Goal: Transaction & Acquisition: Obtain resource

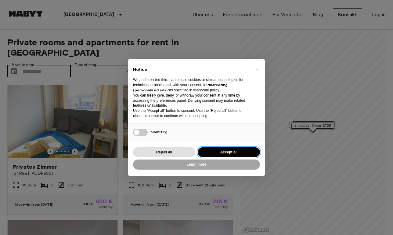
click at [229, 154] on button "Accept all" at bounding box center [229, 152] width 62 height 10
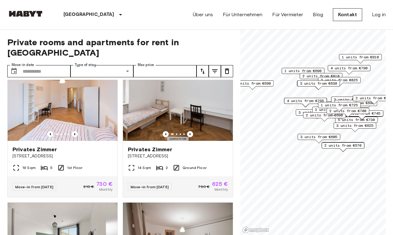
drag, startPoint x: 308, startPoint y: 145, endPoint x: 352, endPoint y: 118, distance: 51.6
click at [352, 118] on div "3 units from €745" at bounding box center [362, 114] width 43 height 9
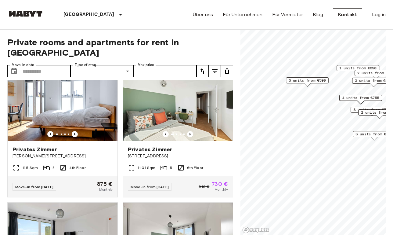
scroll to position [17, 0]
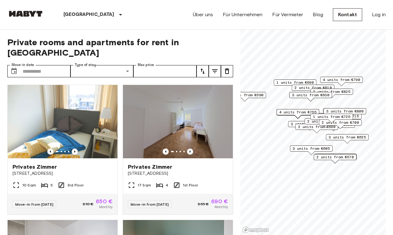
drag, startPoint x: 347, startPoint y: 146, endPoint x: 310, endPoint y: 145, distance: 37.6
click at [309, 145] on div "3 units from €605" at bounding box center [311, 148] width 43 height 6
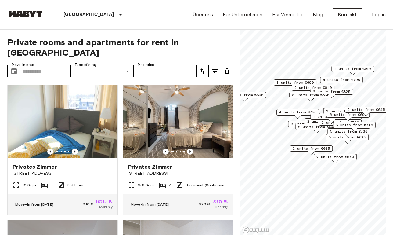
click at [292, 124] on span "3 units from €785" at bounding box center [309, 123] width 37 height 5
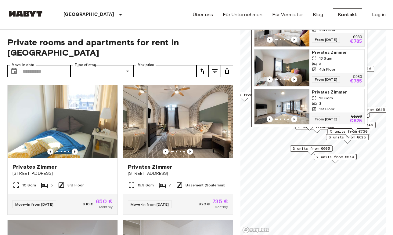
click at [303, 133] on div "2 units from €690" at bounding box center [317, 128] width 43 height 9
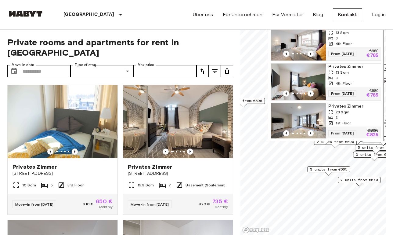
click at [329, 170] on span "3 units from €605" at bounding box center [328, 168] width 37 height 5
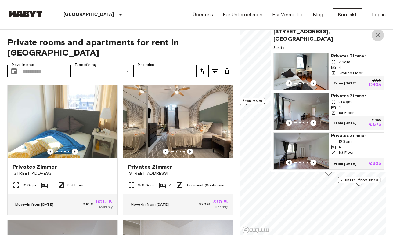
click at [382, 33] on icon "Map marker" at bounding box center [377, 34] width 7 height 7
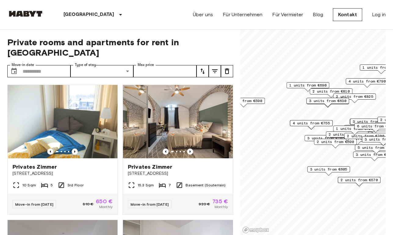
click at [334, 144] on span "2 units from €690" at bounding box center [335, 141] width 37 height 5
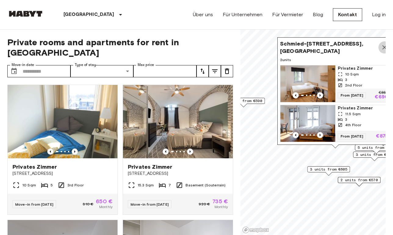
click at [384, 47] on icon "Map marker" at bounding box center [385, 47] width 4 height 4
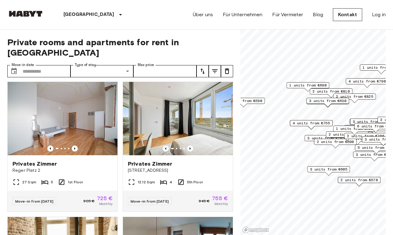
scroll to position [864, 0]
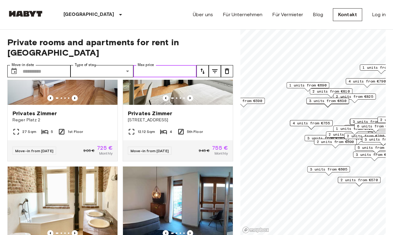
click at [176, 65] on input "Max price" at bounding box center [164, 71] width 63 height 12
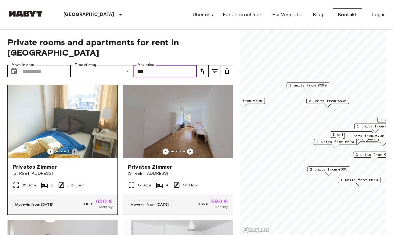
click at [74, 150] on icon "Previous image" at bounding box center [74, 151] width 1 height 2
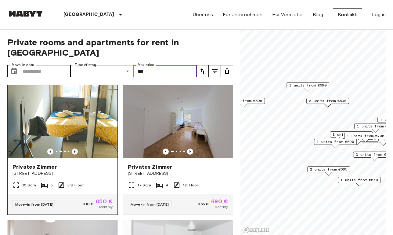
click at [74, 150] on icon "Previous image" at bounding box center [74, 151] width 1 height 2
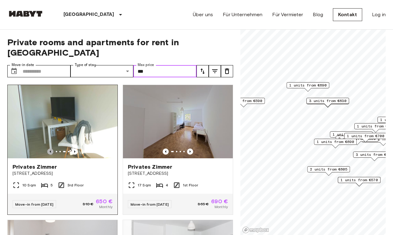
click at [51, 148] on icon "Previous image" at bounding box center [50, 151] width 6 height 6
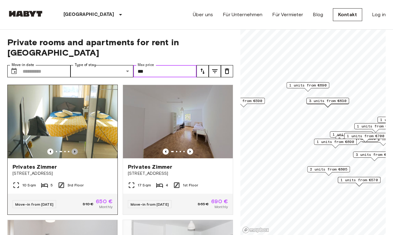
click at [74, 148] on icon "Previous image" at bounding box center [75, 151] width 6 height 6
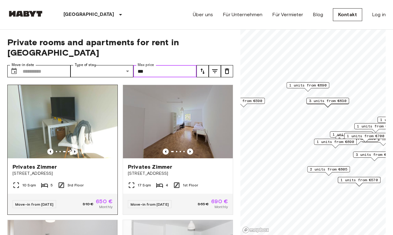
click at [74, 148] on icon "Previous image" at bounding box center [75, 151] width 6 height 6
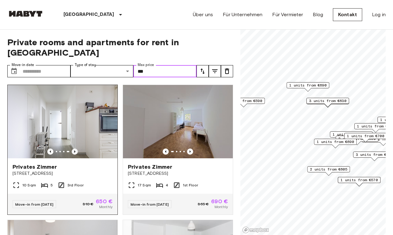
click at [74, 148] on icon "Previous image" at bounding box center [75, 151] width 6 height 6
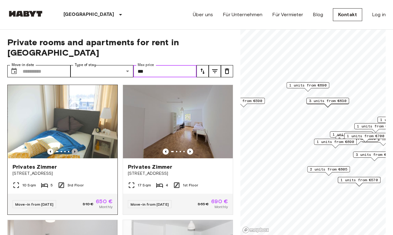
click at [74, 148] on icon "Previous image" at bounding box center [75, 151] width 6 height 6
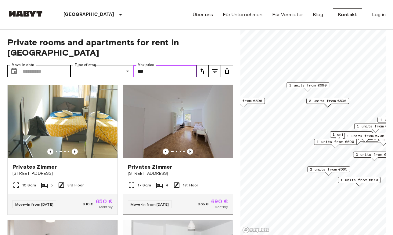
click at [191, 150] on icon "Previous image" at bounding box center [190, 151] width 1 height 2
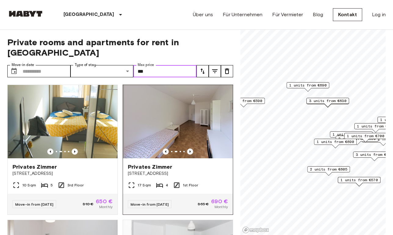
click at [191, 150] on icon "Previous image" at bounding box center [190, 151] width 1 height 2
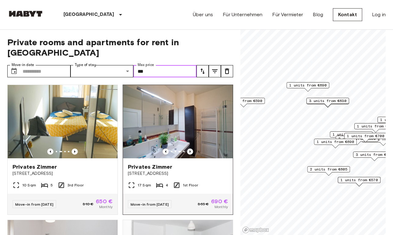
click at [191, 150] on icon "Previous image" at bounding box center [190, 151] width 1 height 2
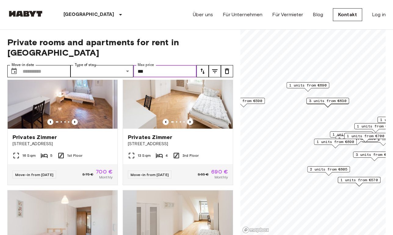
scroll to position [574, 0]
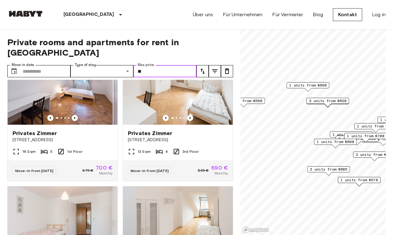
type input "*"
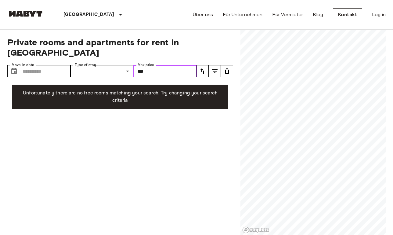
type input "***"
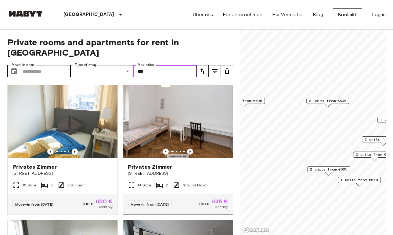
click at [191, 148] on icon "Previous image" at bounding box center [190, 151] width 6 height 6
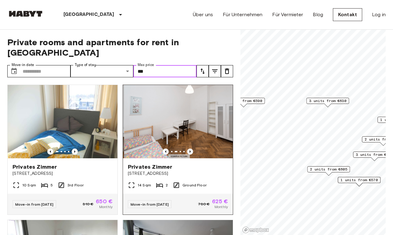
click at [191, 148] on icon "Previous image" at bounding box center [190, 151] width 6 height 6
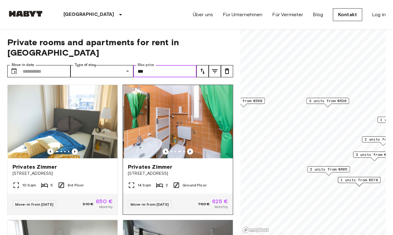
click at [196, 108] on img at bounding box center [179, 121] width 110 height 73
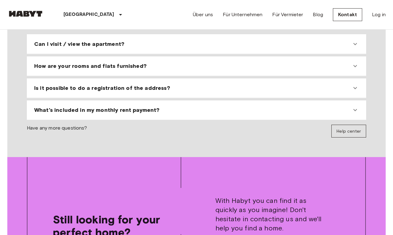
scroll to position [657, 0]
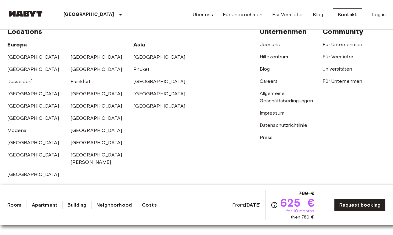
scroll to position [1209, 0]
